Goal: Book appointment/travel/reservation

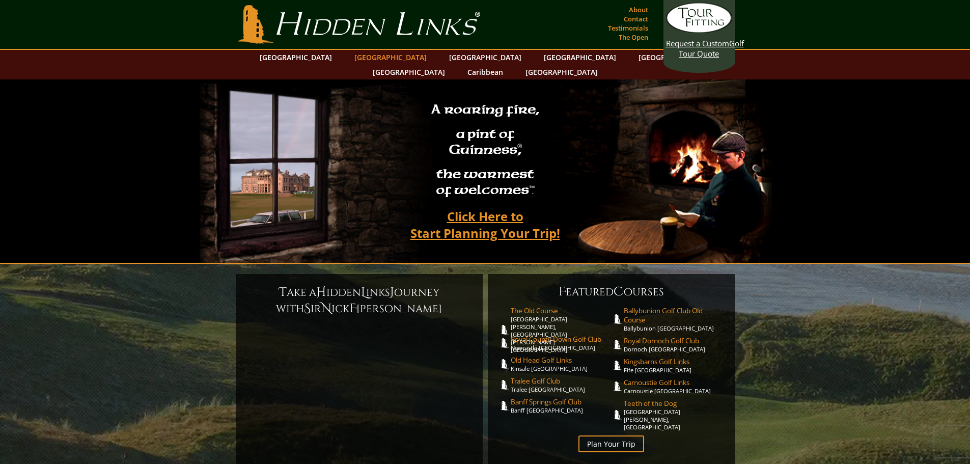
click at [379, 61] on link "[GEOGRAPHIC_DATA]" at bounding box center [390, 57] width 82 height 15
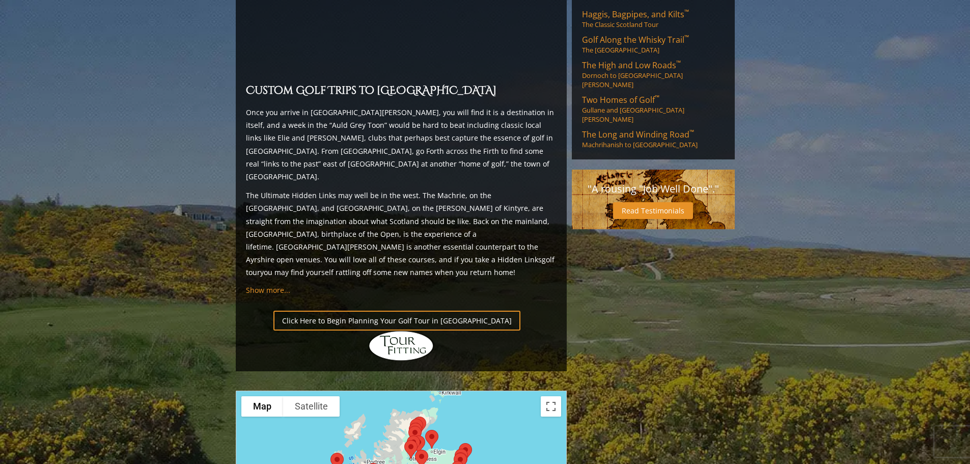
scroll to position [921, 0]
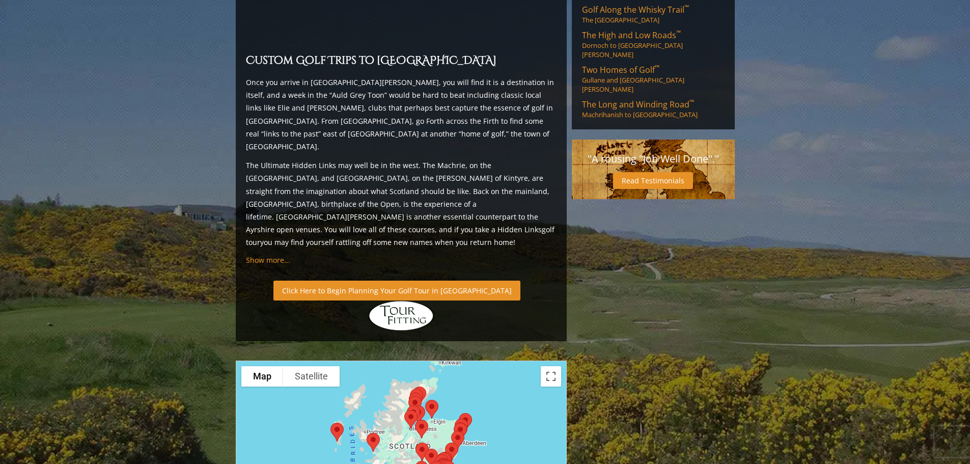
click at [427, 280] on link "Click Here to Begin Planning Your Golf Tour in [GEOGRAPHIC_DATA]" at bounding box center [396, 290] width 247 height 20
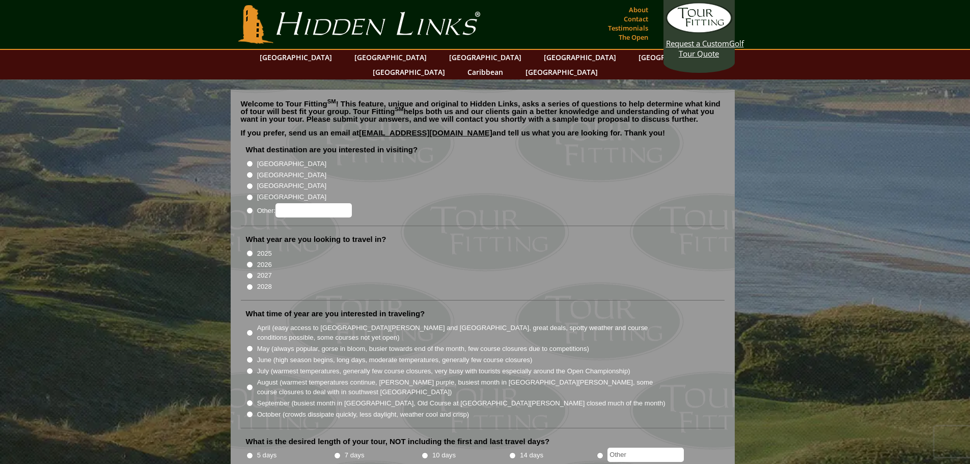
click at [250, 172] on input "[GEOGRAPHIC_DATA]" at bounding box center [249, 175] width 7 height 7
radio input "true"
click at [251, 272] on input "2027" at bounding box center [249, 275] width 7 height 7
radio input "true"
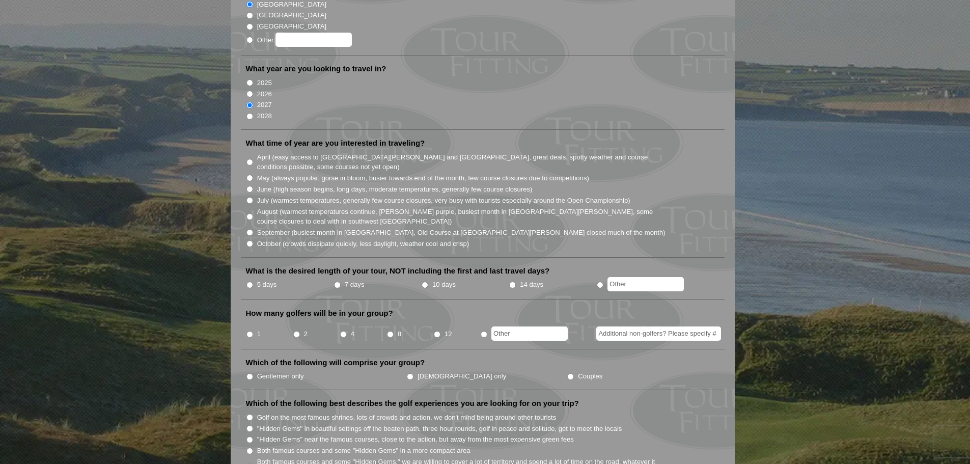
scroll to position [189, 0]
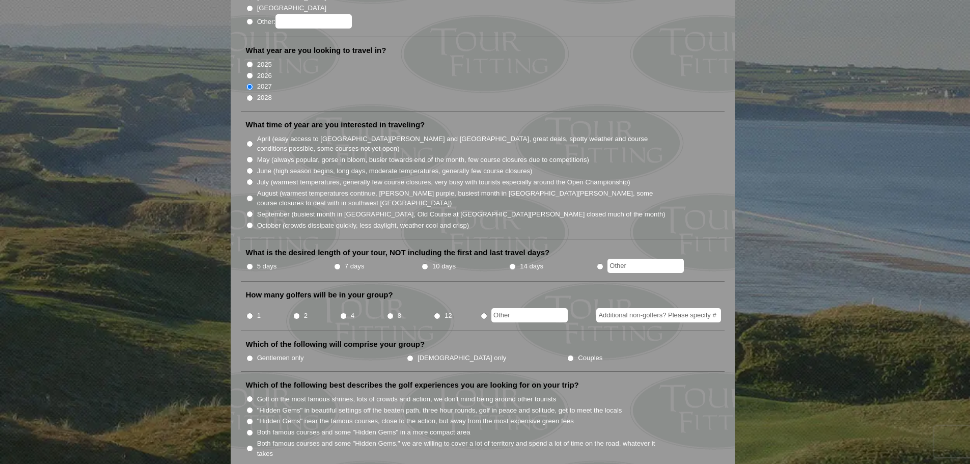
click at [249, 195] on input "August (warmest temperatures continue, heather bright purple, busiest month in …" at bounding box center [249, 198] width 7 height 7
radio input "true"
click at [339, 263] on input "7 days" at bounding box center [337, 266] width 7 height 7
radio input "true"
click at [344, 313] on input "4" at bounding box center [343, 316] width 7 height 7
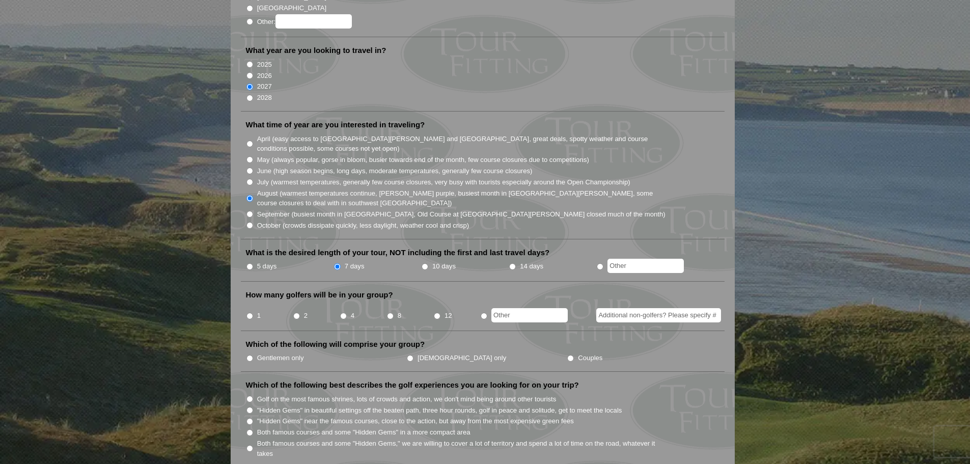
radio input "true"
click at [252, 355] on input "Gentlemen only" at bounding box center [249, 358] width 7 height 7
radio input "true"
click at [250, 396] on input "Golf on the most famous shrines, lots of crowds and action, we don't mind being…" at bounding box center [249, 399] width 7 height 7
radio input "true"
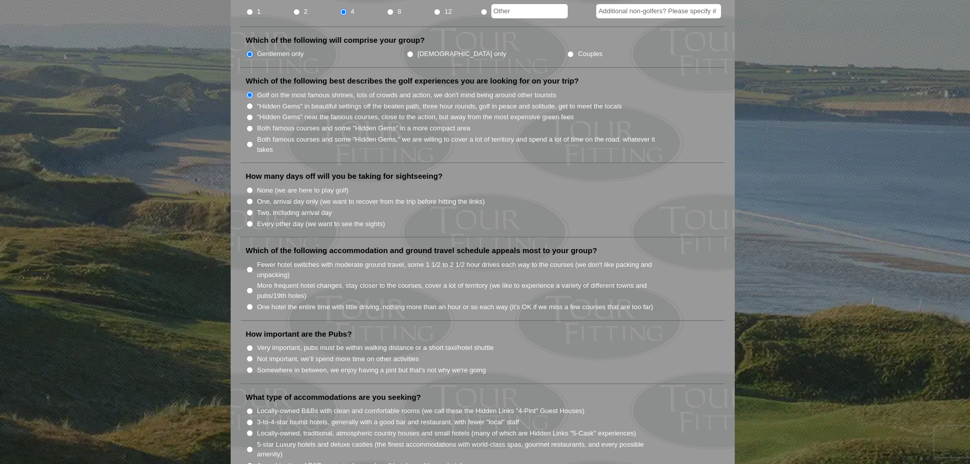
scroll to position [489, 0]
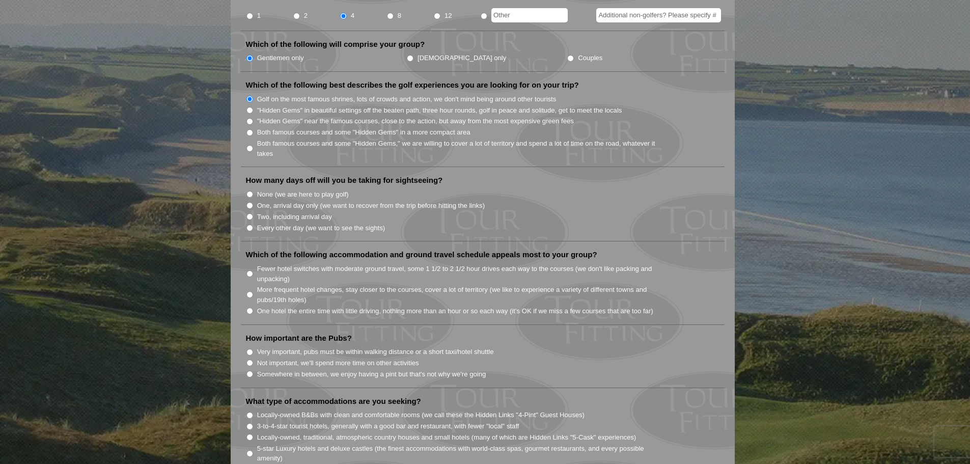
click at [250, 191] on input "None (we are here to play golf)" at bounding box center [249, 194] width 7 height 7
radio input "true"
click at [248, 270] on input "Fewer hotel switches with moderate ground travel, some 1 1/2 to 2 1/2 hour driv…" at bounding box center [249, 273] width 7 height 7
radio input "true"
click at [249, 349] on input "Very important, pubs must be within walking distance or a short taxi/hotel shut…" at bounding box center [249, 352] width 7 height 7
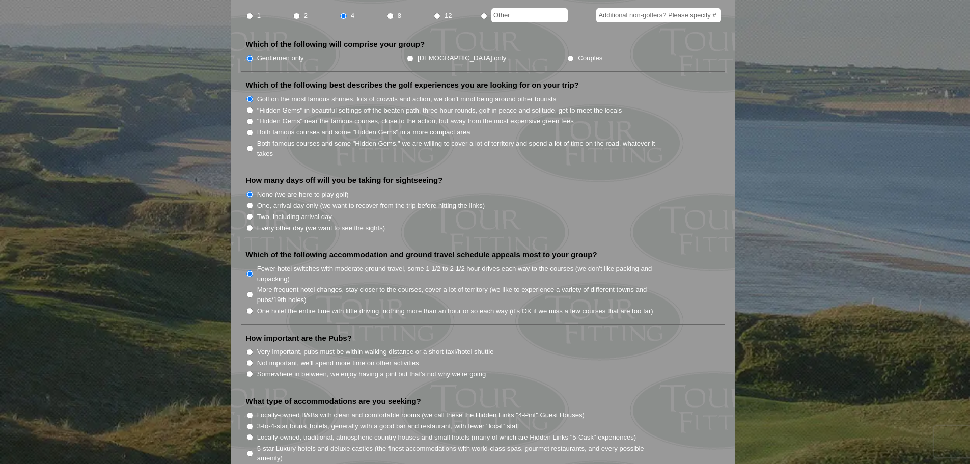
radio input "true"
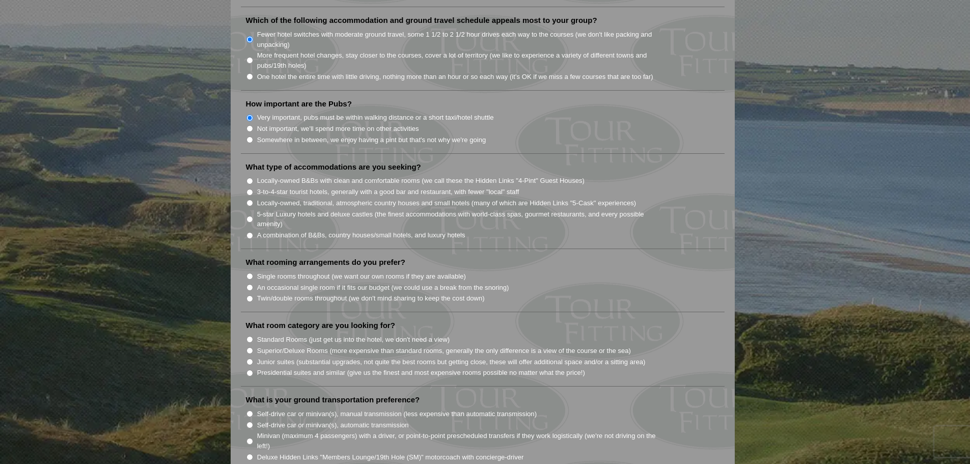
scroll to position [747, 0]
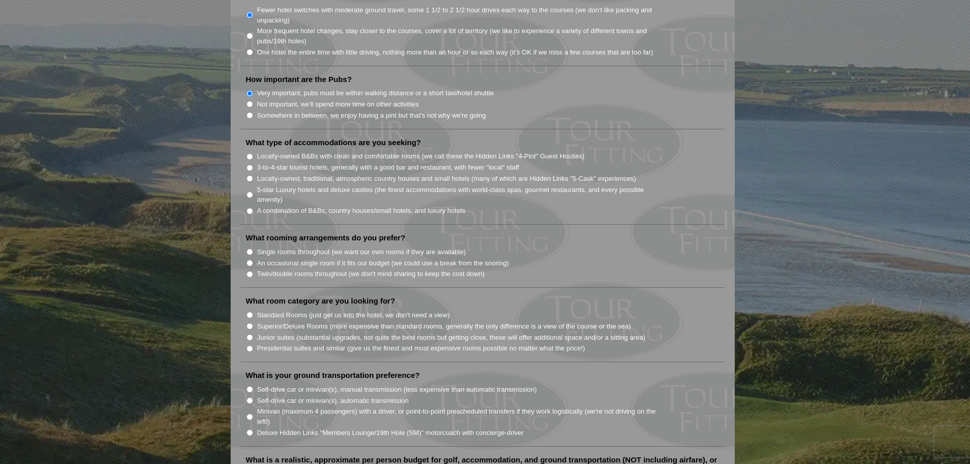
click at [250, 175] on input "Locally-owned, traditional, atmospheric country houses and small hotels (many o…" at bounding box center [249, 178] width 7 height 7
radio input "true"
click at [252, 271] on input "Twin/double rooms throughout (we don't mind sharing to keep the cost down)" at bounding box center [249, 274] width 7 height 7
radio input "true"
click at [249, 312] on input "Standard Rooms (just get us into the hotel, we don't need a view)" at bounding box center [249, 315] width 7 height 7
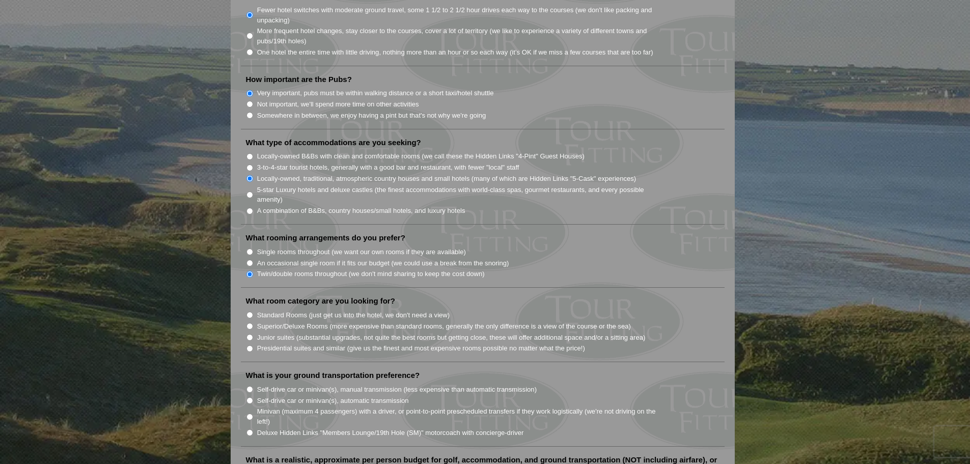
radio input "true"
click at [248, 386] on input "Self-drive car or minivan(s), manual transmission (less expensive than automati…" at bounding box center [249, 389] width 7 height 7
radio input "true"
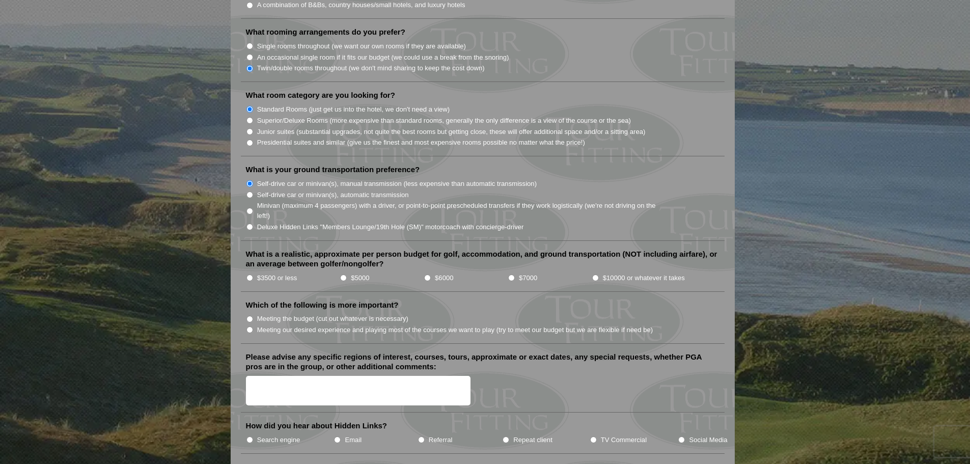
scroll to position [979, 0]
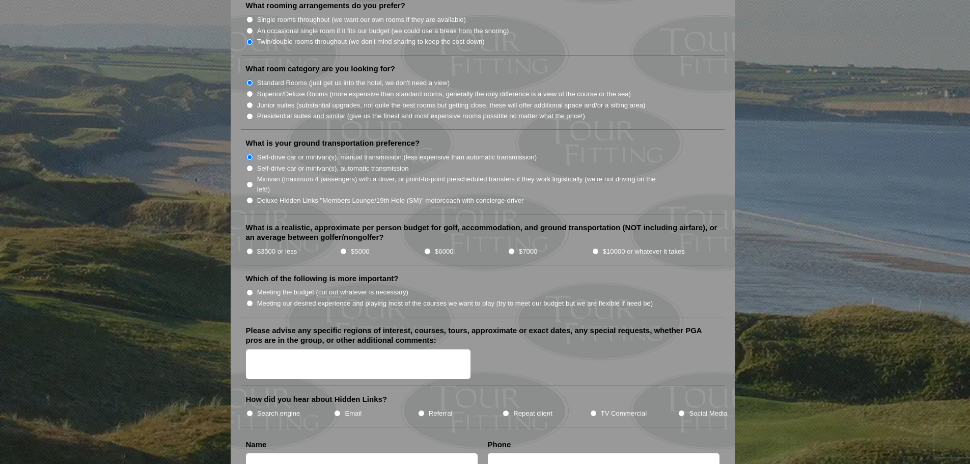
click at [513, 248] on input "$7000" at bounding box center [511, 251] width 7 height 7
radio input "true"
click at [249, 300] on input "Meeting our desired experience and playing most of the courses we want to play …" at bounding box center [249, 303] width 7 height 7
radio input "true"
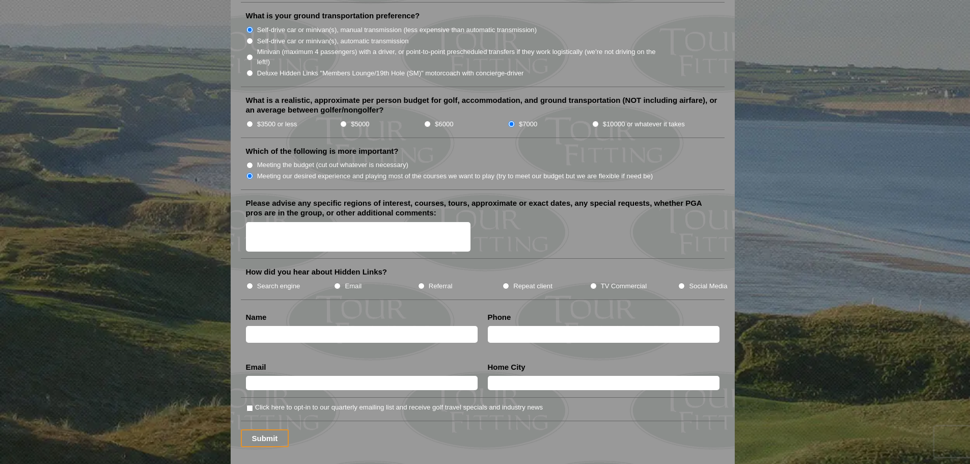
scroll to position [1220, 0]
